Goal: Find specific page/section: Find specific page/section

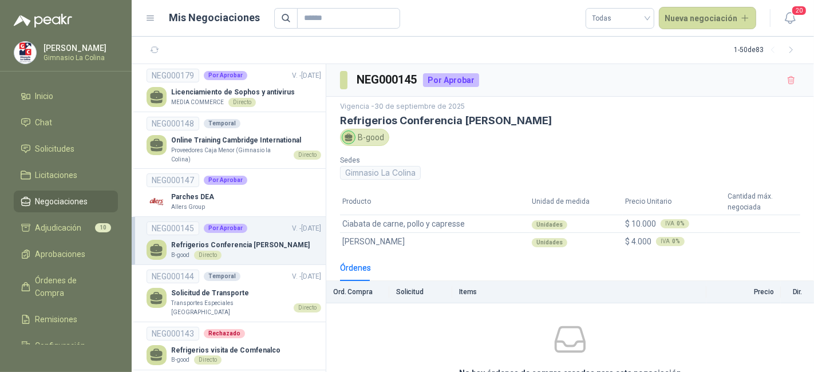
scroll to position [85, 0]
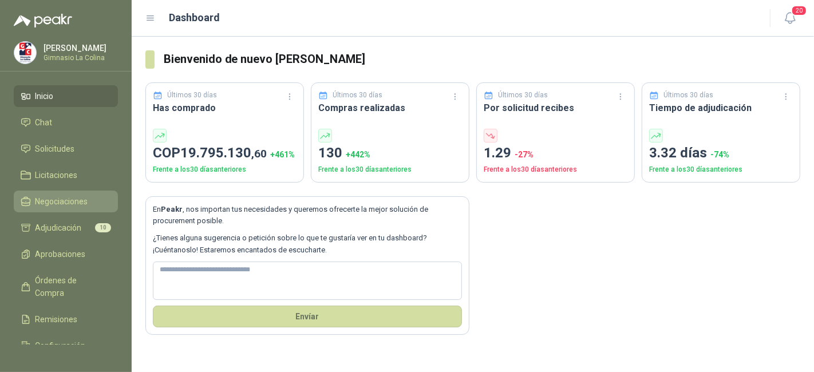
click at [48, 211] on link "Negociaciones" at bounding box center [66, 202] width 104 height 22
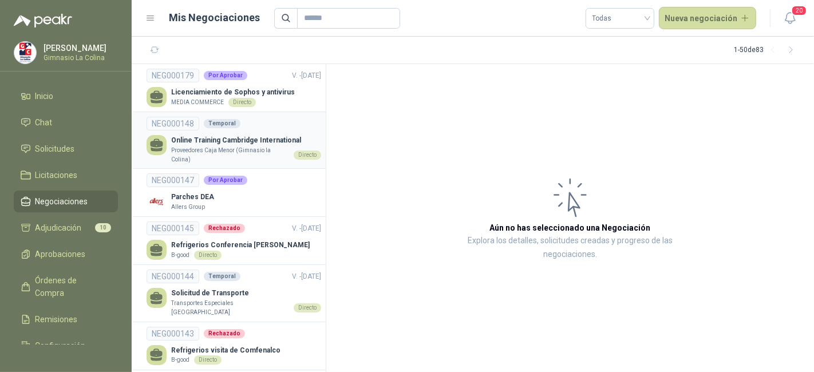
click at [258, 131] on link "NEG000148 Temporal Online Training Cambridge International Proveedores [GEOGRAP…" at bounding box center [234, 140] width 175 height 47
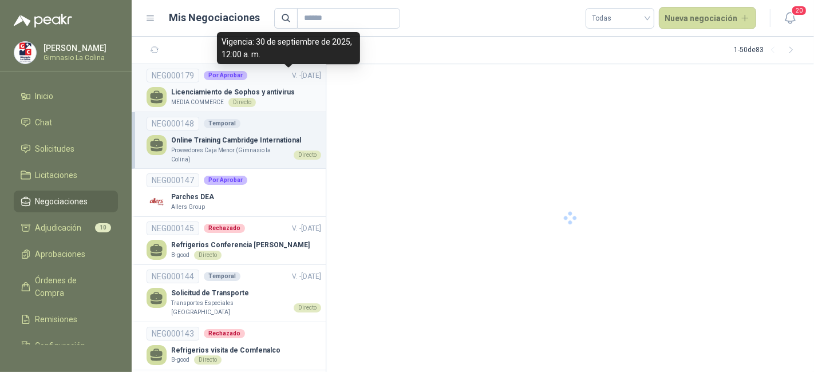
click at [292, 72] on span "V. - [DATE]" at bounding box center [306, 76] width 29 height 8
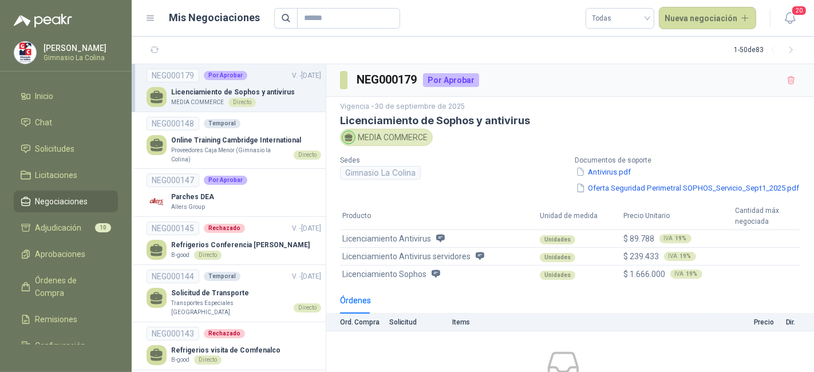
click at [575, 44] on section "1 - 50 de 83" at bounding box center [473, 50] width 683 height 27
